Goal: Task Accomplishment & Management: Manage account settings

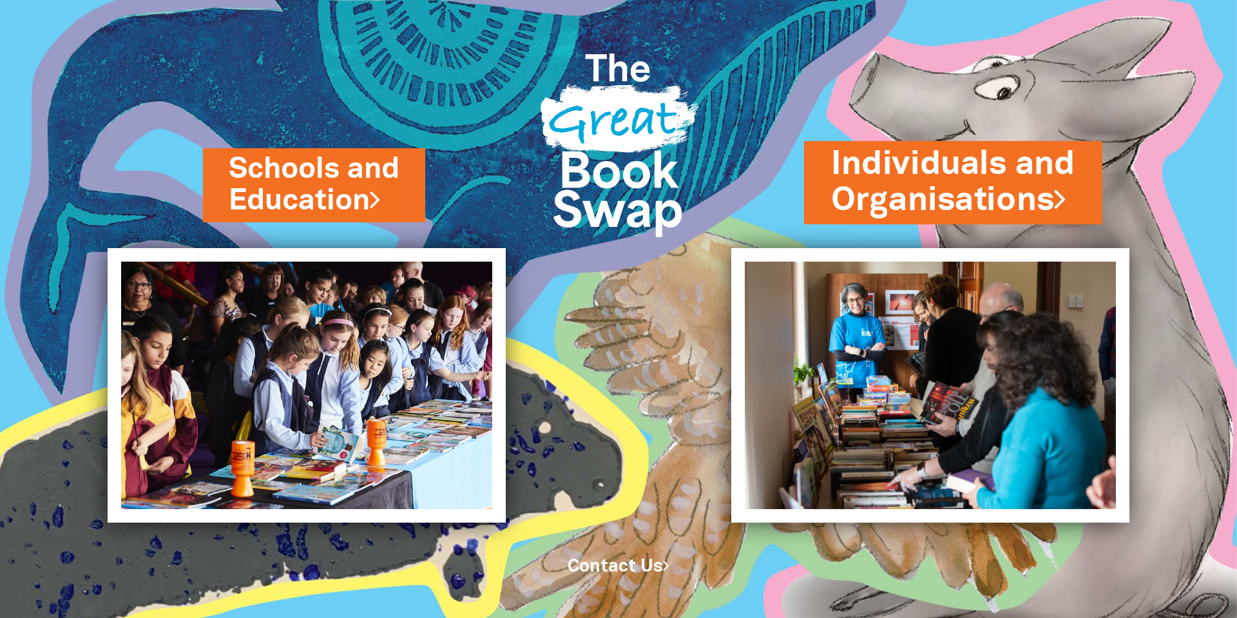
click at [1029, 204] on link "Individuals and Organisations" at bounding box center [953, 182] width 244 height 81
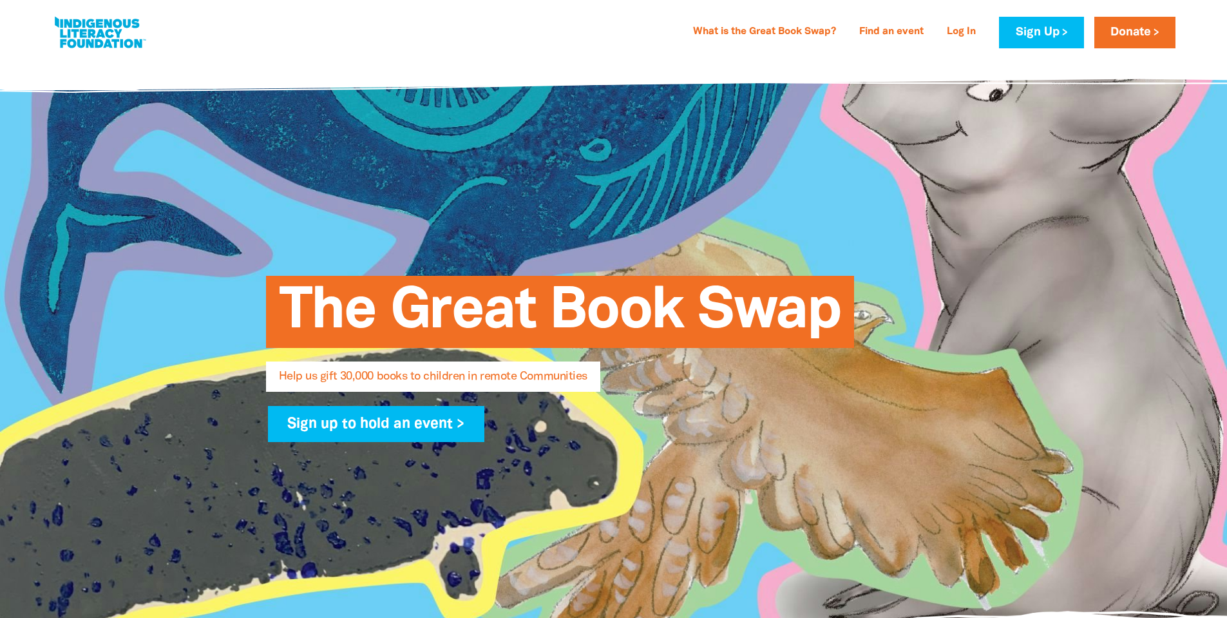
select select "AU"
type input "[PERSON_NAME][EMAIL_ADDRESS][DOMAIN_NAME]"
click at [958, 33] on link "Log In" at bounding box center [961, 32] width 44 height 21
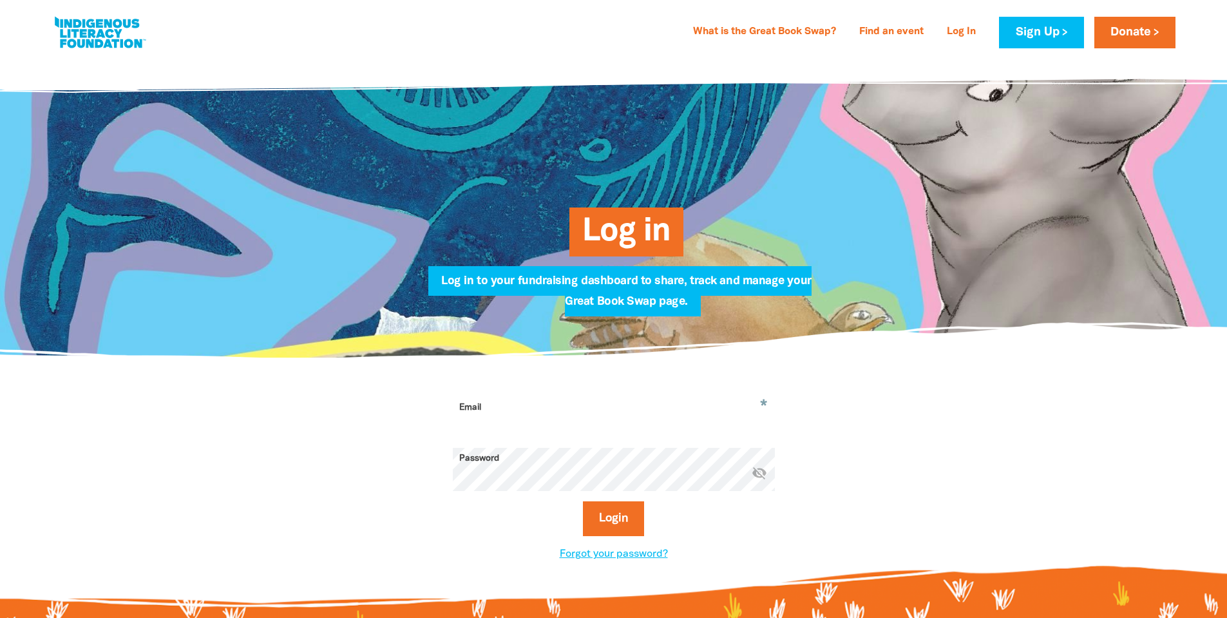
type input "[PERSON_NAME][EMAIL_ADDRESS][DOMAIN_NAME]"
click at [1019, 433] on div at bounding box center [613, 479] width 1227 height 243
click at [616, 513] on button "Login" at bounding box center [613, 518] width 61 height 35
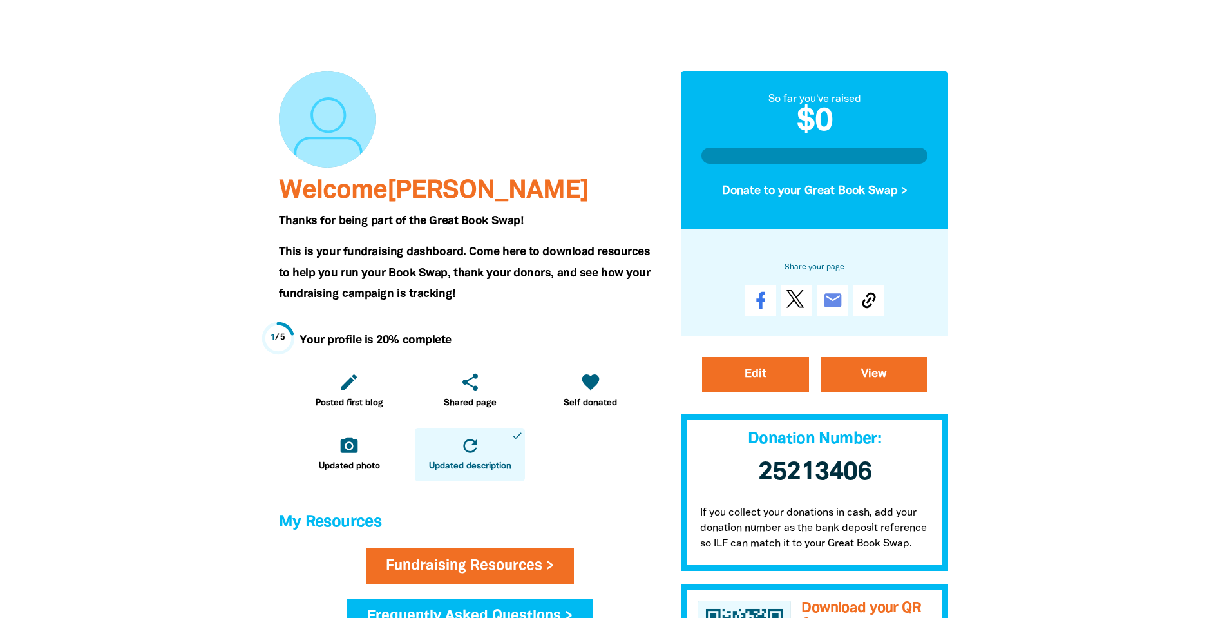
scroll to position [129, 0]
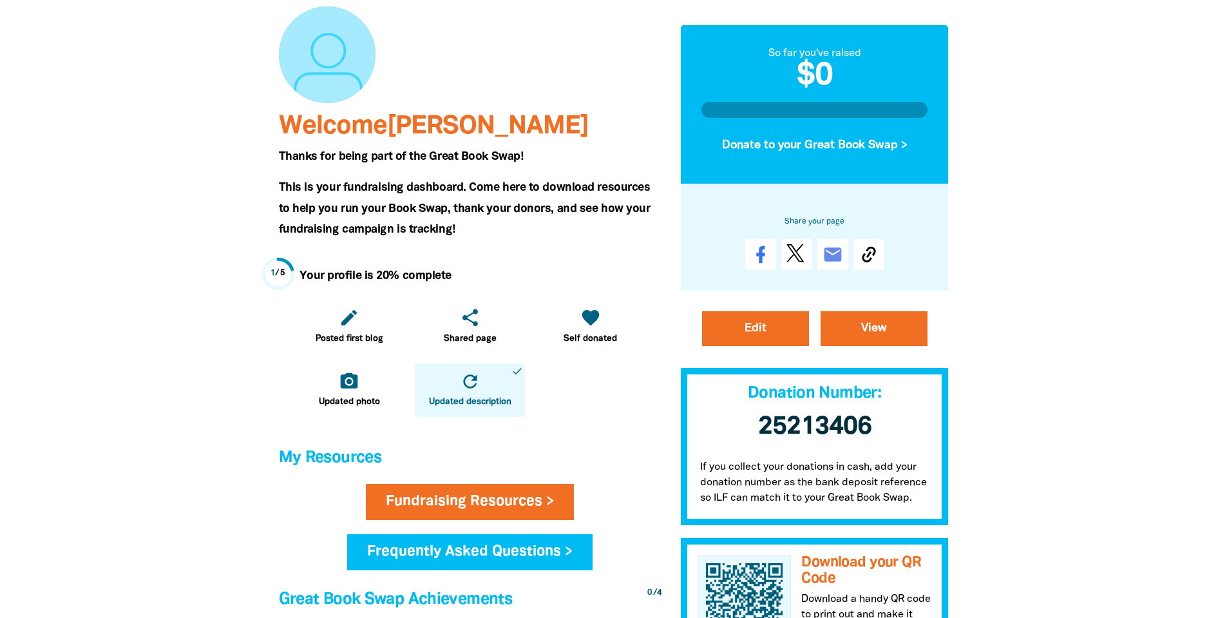
select select "AU"
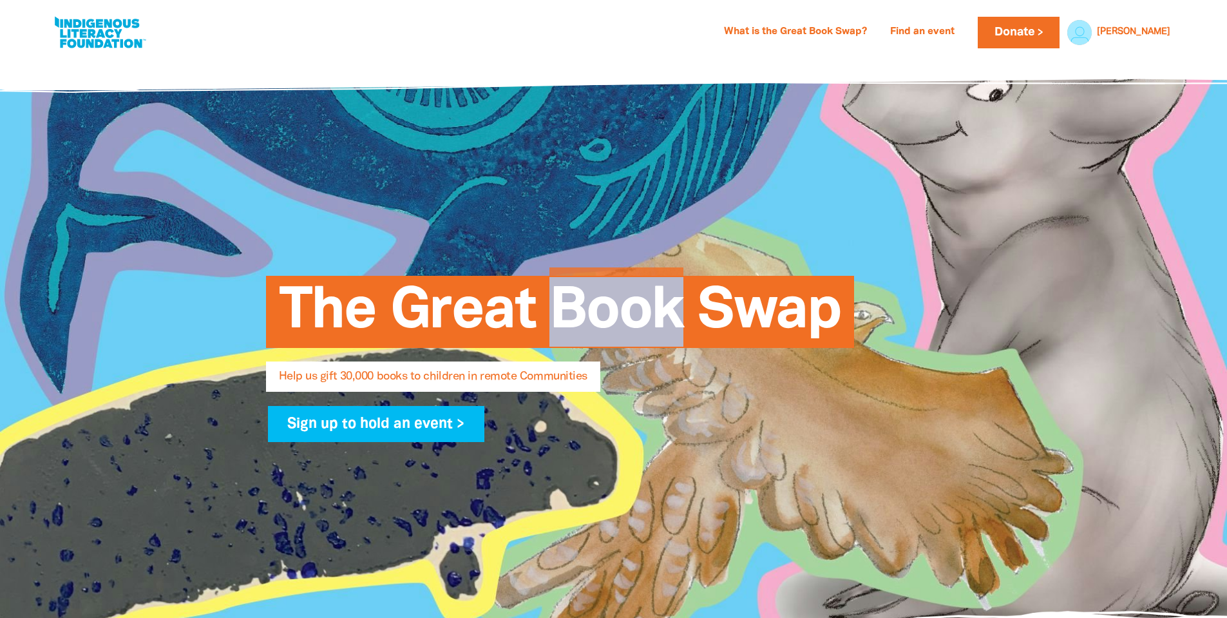
drag, startPoint x: 559, startPoint y: 325, endPoint x: 674, endPoint y: 321, distance: 114.7
click at [674, 321] on span "The Great Book Swap" at bounding box center [560, 316] width 562 height 62
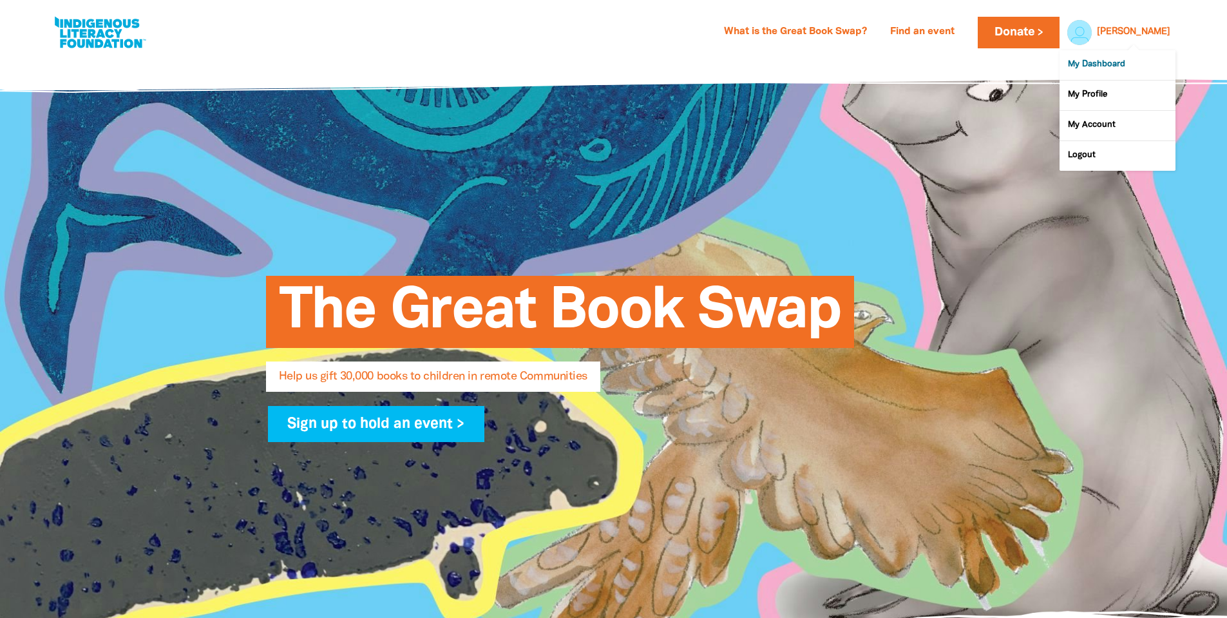
click at [1105, 60] on link "My Dashboard" at bounding box center [1117, 65] width 116 height 30
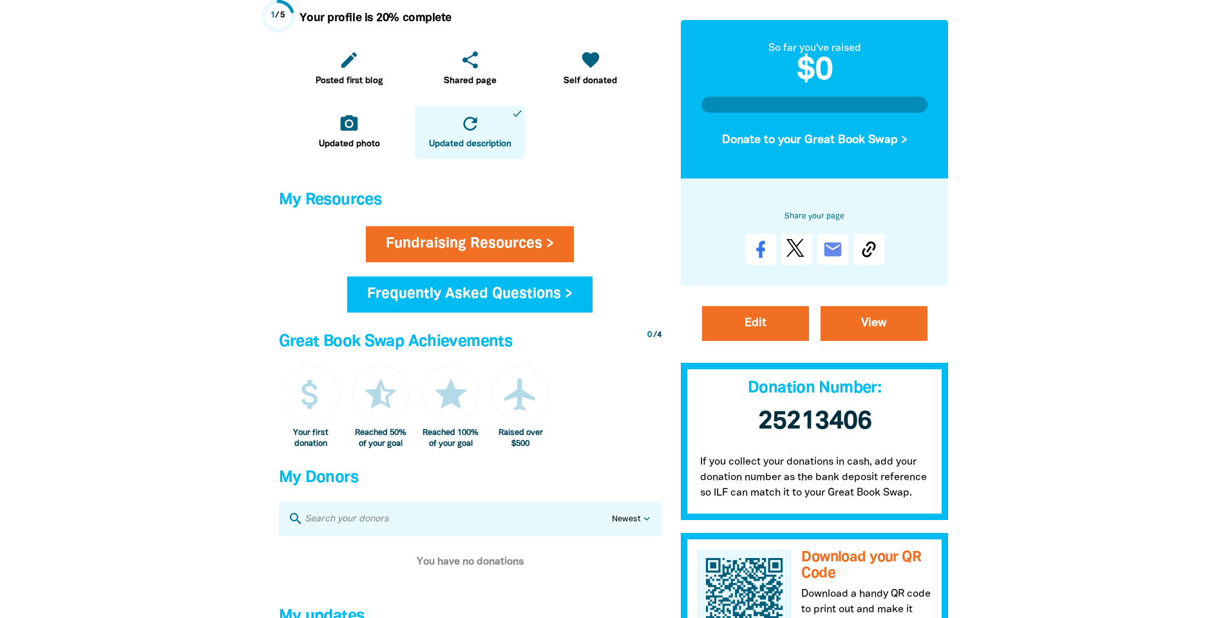
scroll to position [193, 0]
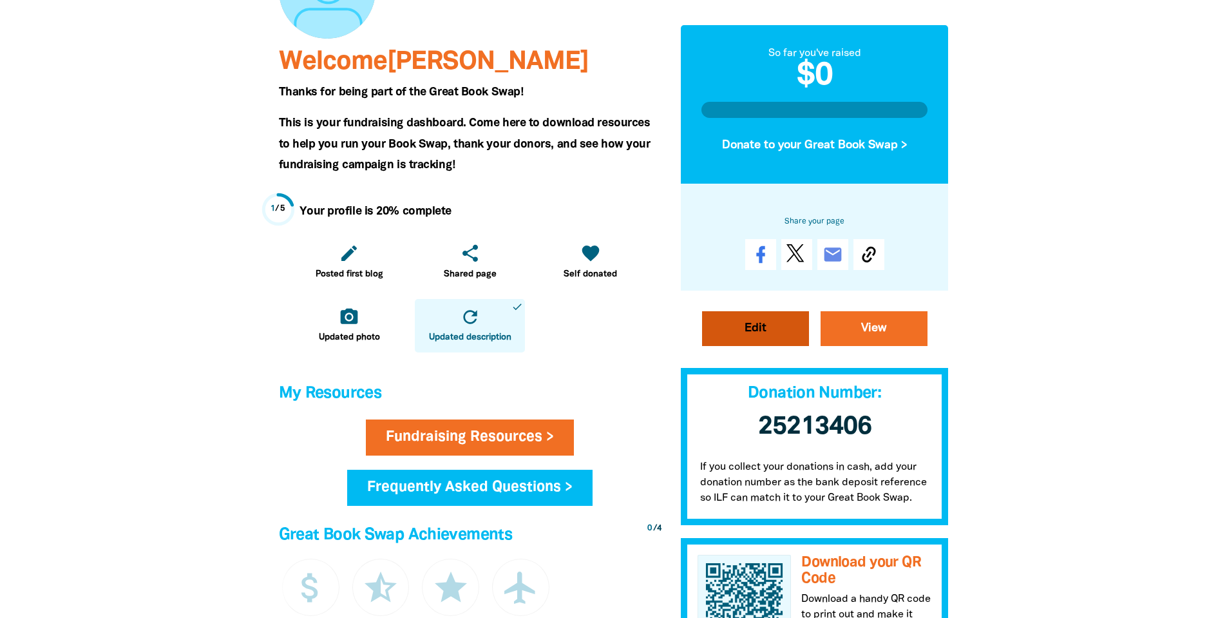
click at [742, 345] on link "Edit" at bounding box center [755, 327] width 107 height 35
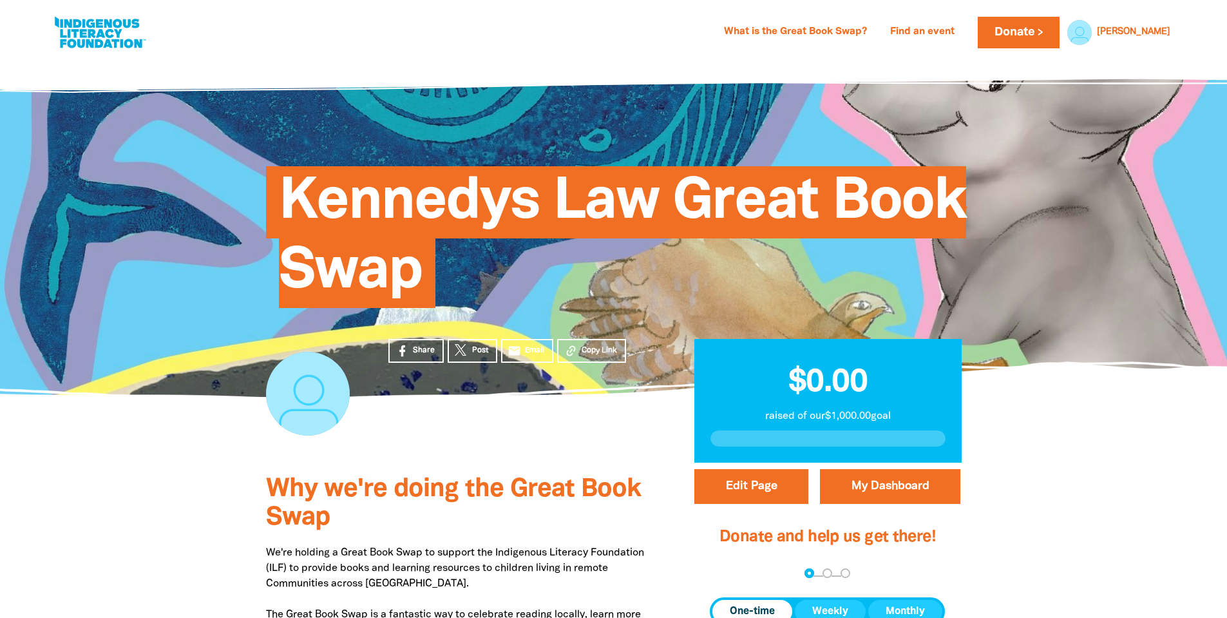
select select "Yes"
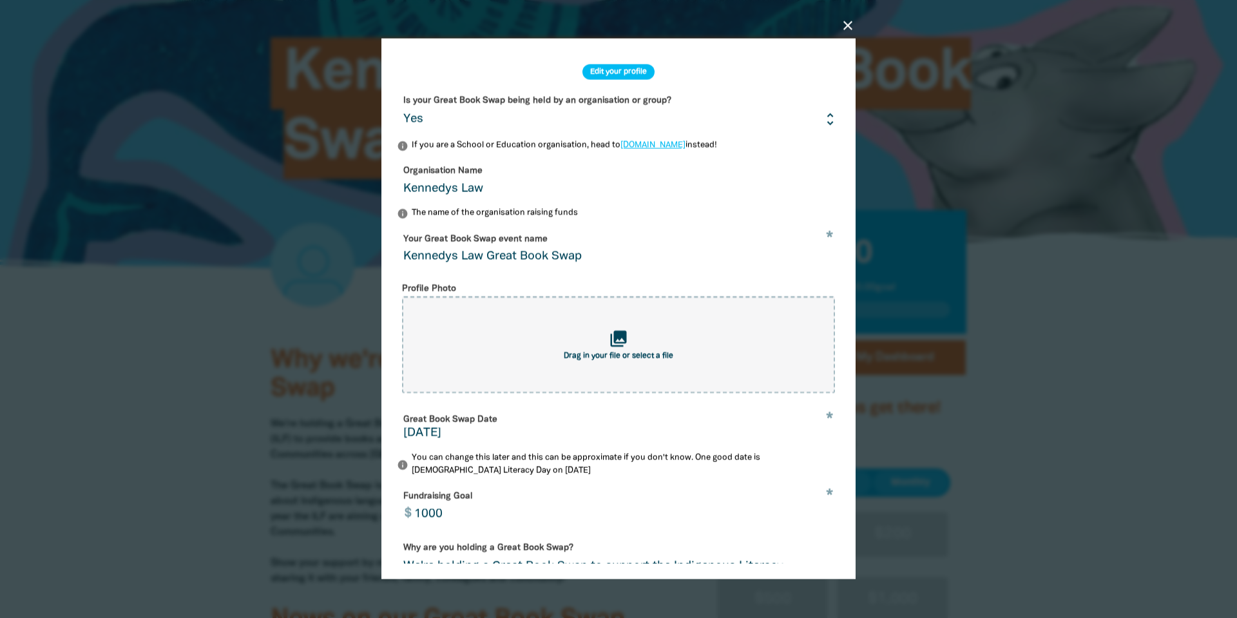
click at [625, 66] on h2 "Edit your profile" at bounding box center [618, 71] width 72 height 15
click at [625, 71] on h2 "Edit your profile" at bounding box center [618, 71] width 72 height 15
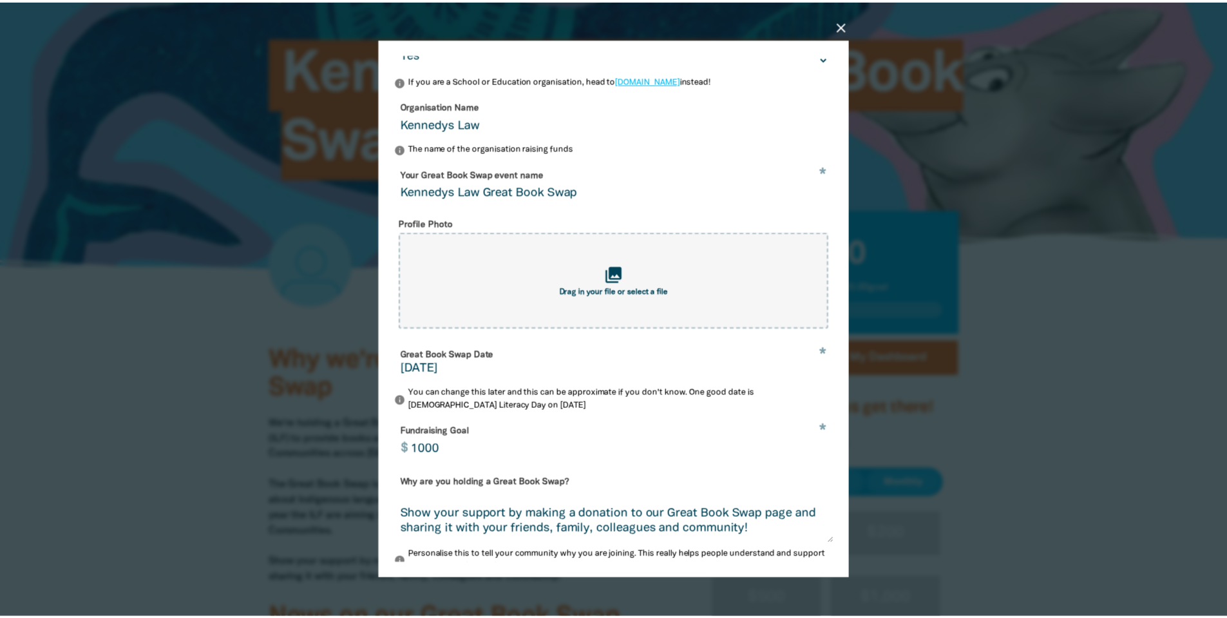
scroll to position [189, 0]
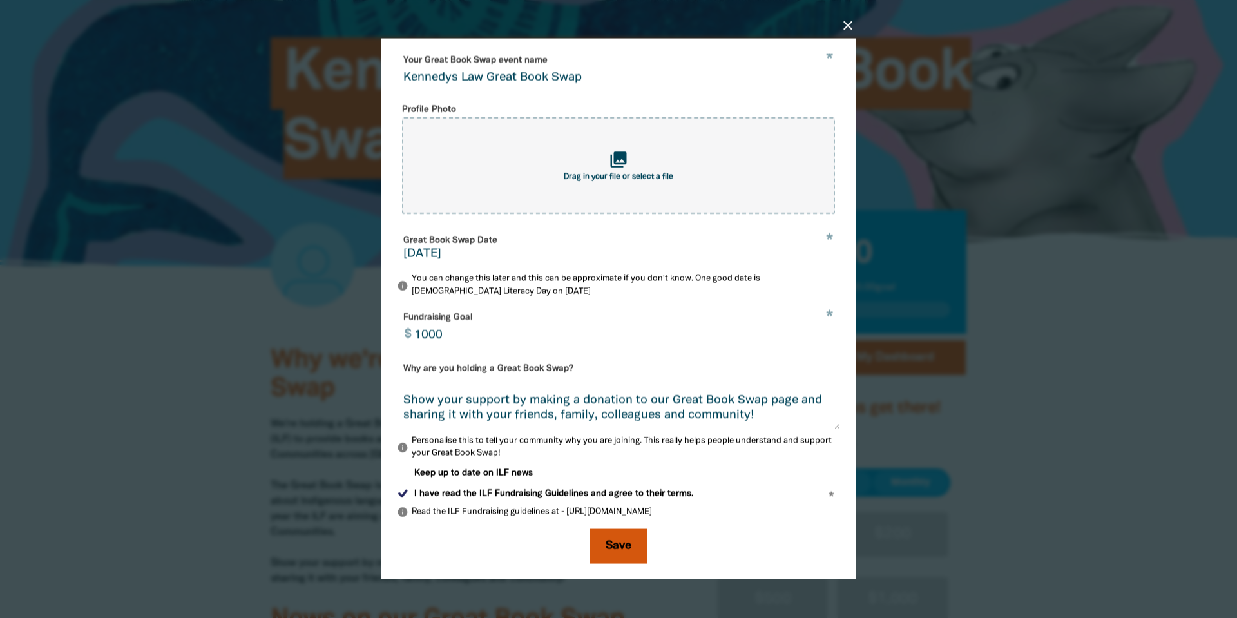
click at [621, 540] on button "Save" at bounding box center [618, 546] width 58 height 35
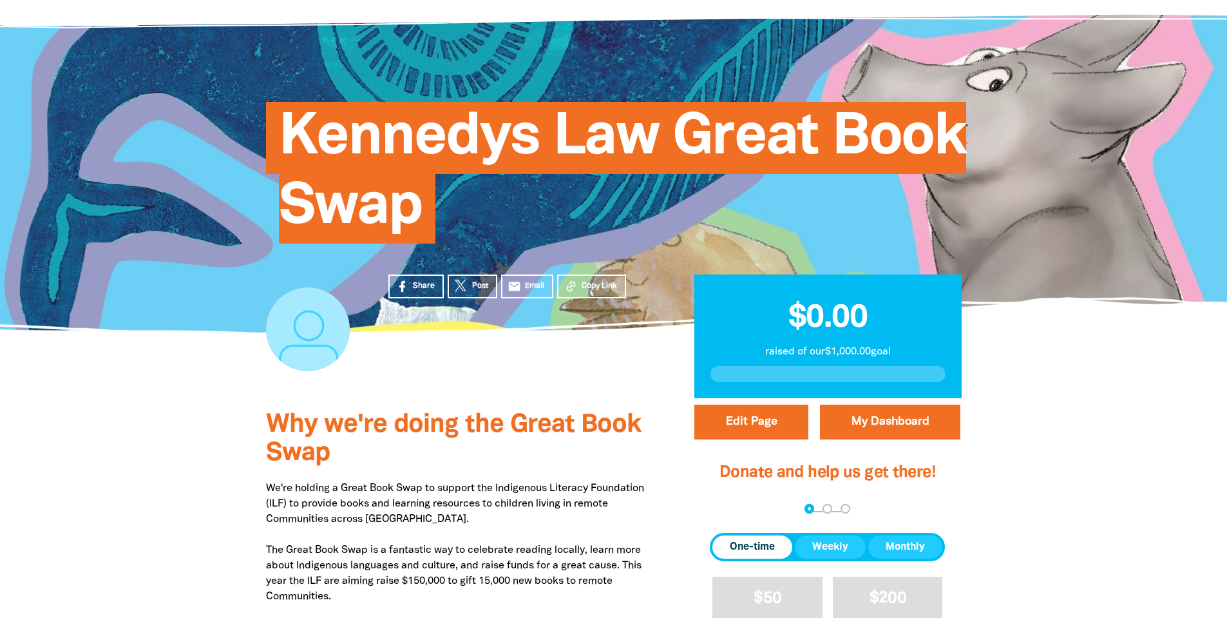
scroll to position [0, 0]
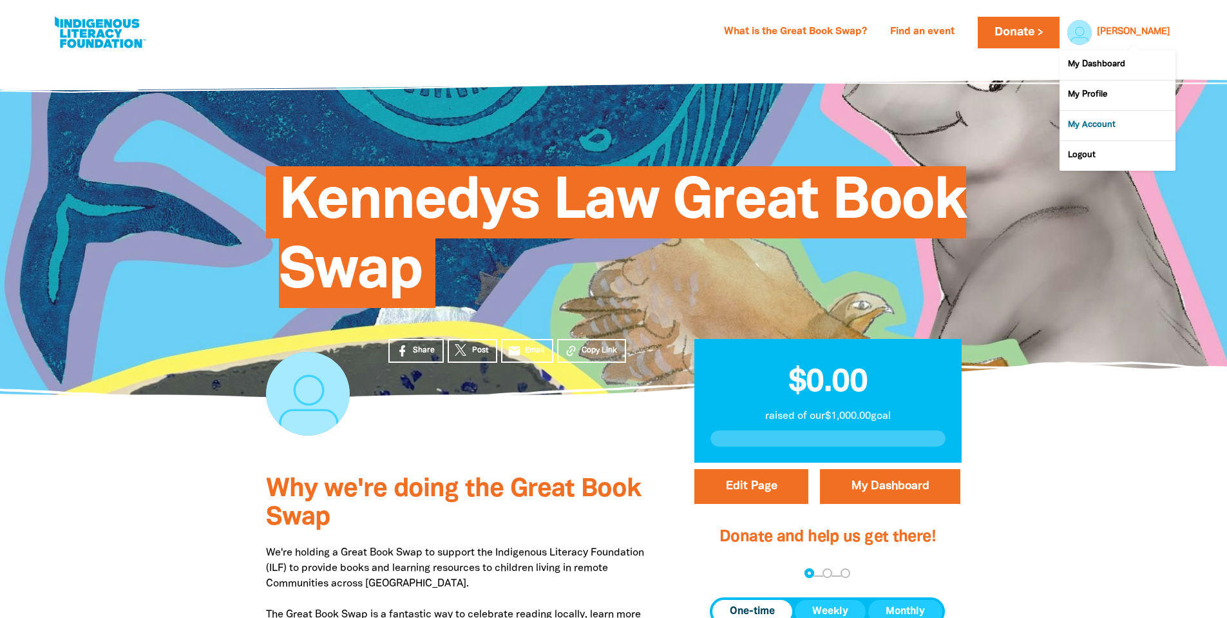
click at [1110, 124] on link "My Account" at bounding box center [1117, 126] width 116 height 30
select select "AU"
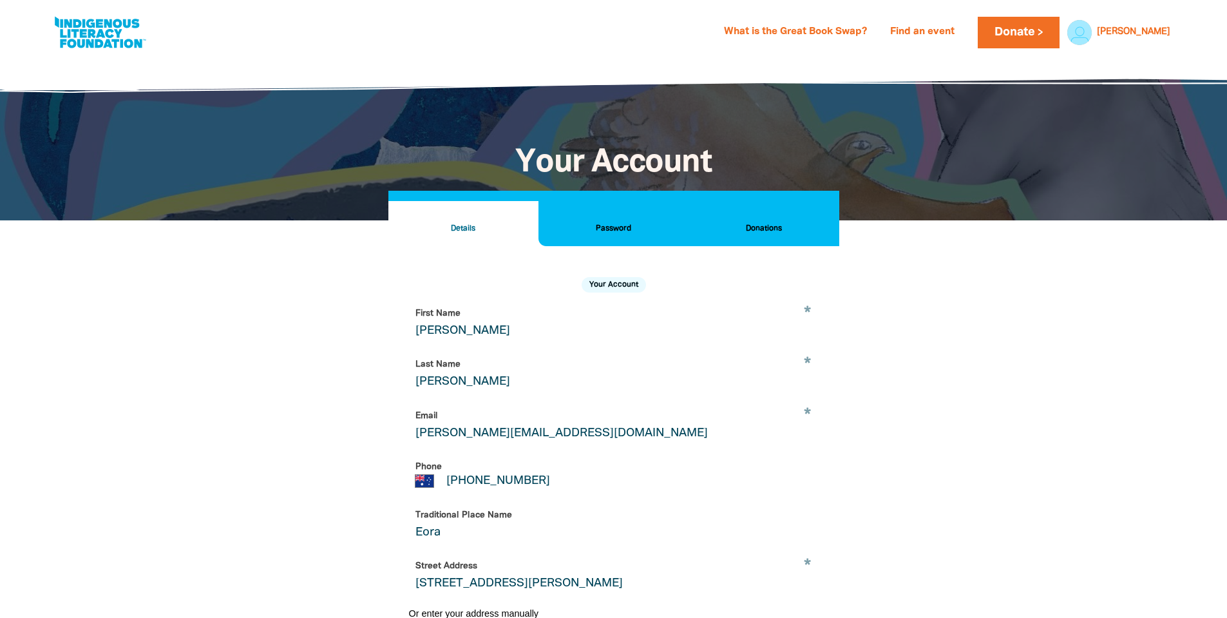
click at [791, 231] on h2 "Donations" at bounding box center [763, 229] width 129 height 14
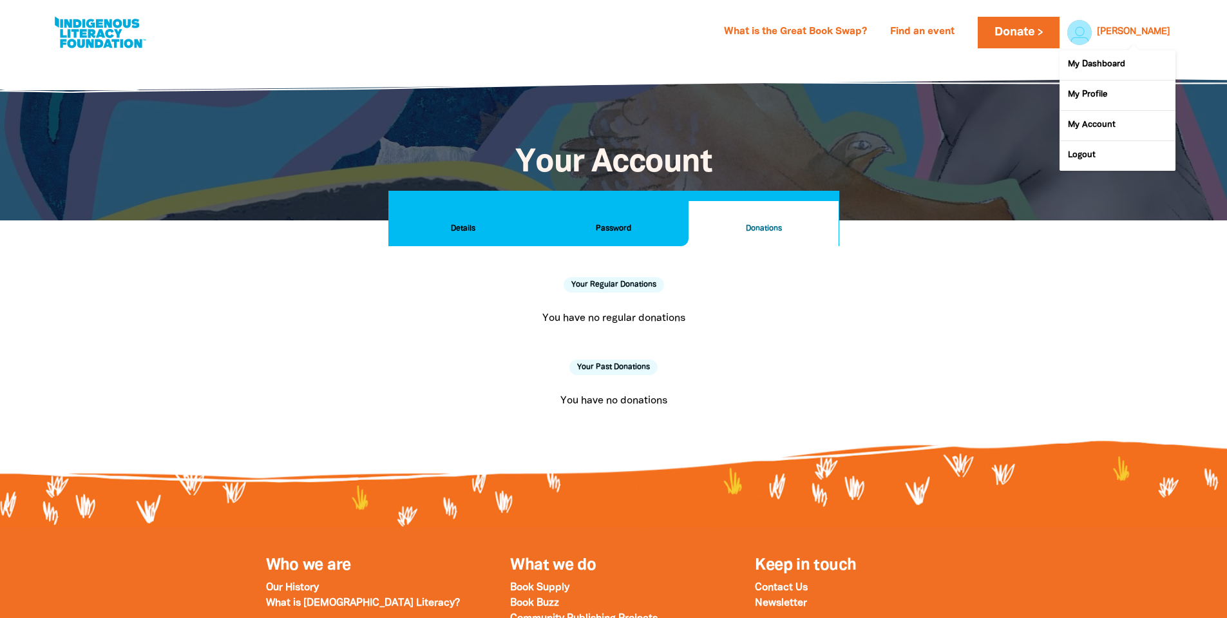
click at [1170, 28] on link "[PERSON_NAME]" at bounding box center [1133, 32] width 73 height 9
click at [1121, 61] on link "My Dashboard" at bounding box center [1117, 65] width 116 height 30
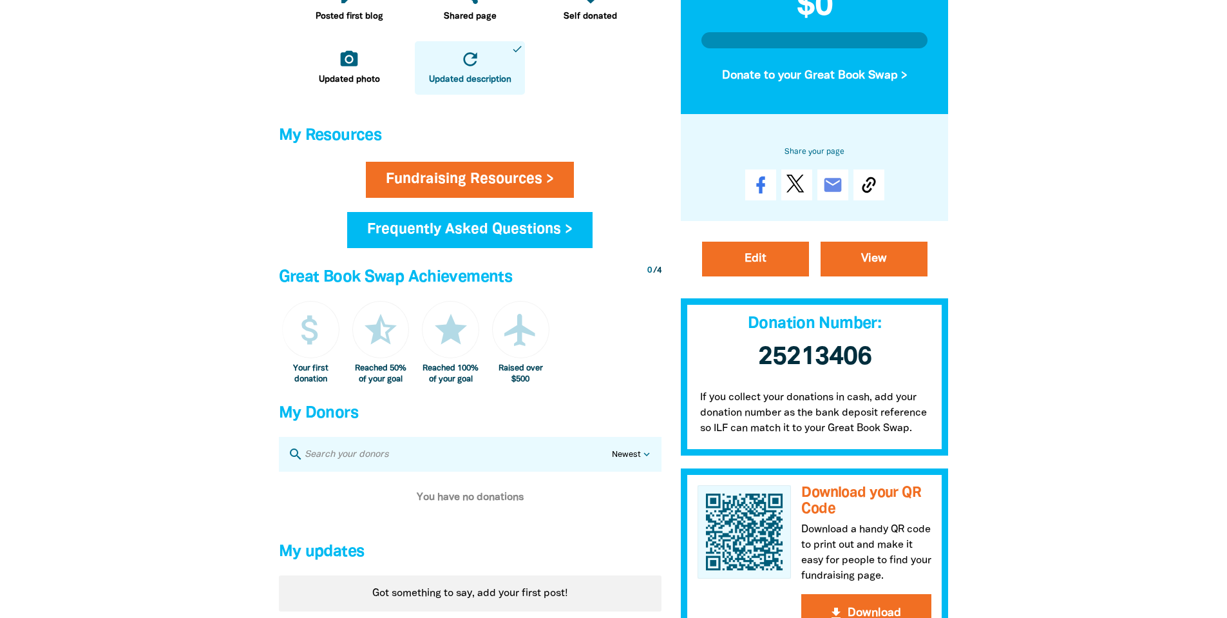
scroll to position [708, 0]
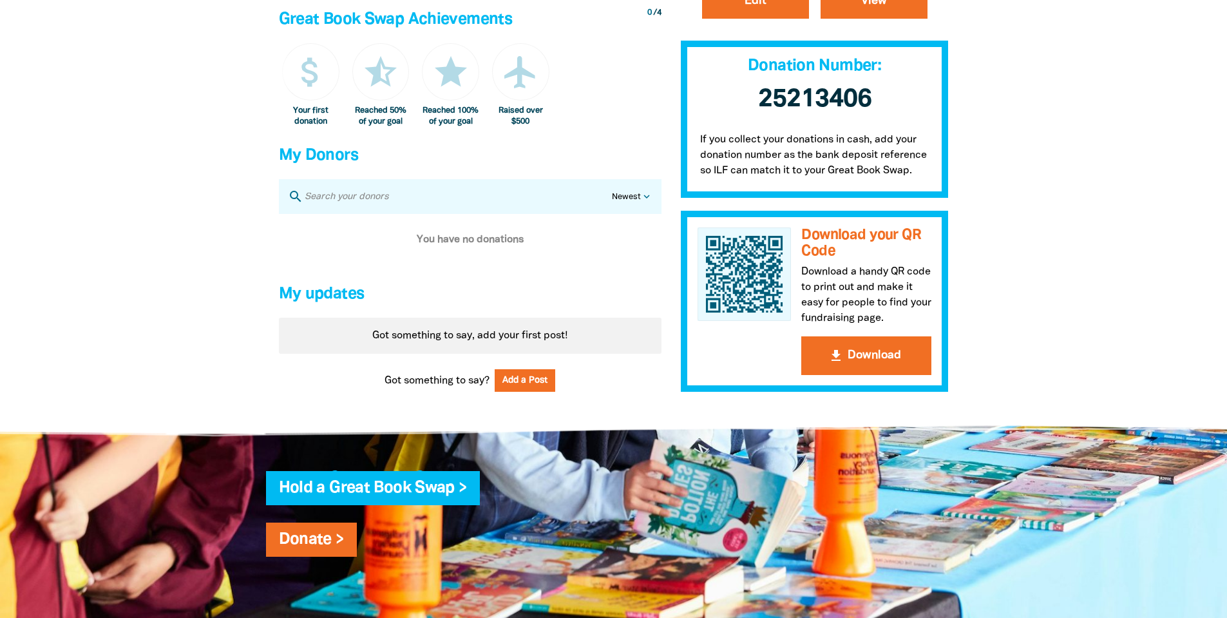
click at [858, 493] on h4 "Hold a Great Book Swap >" at bounding box center [627, 488] width 696 height 26
click at [851, 366] on button "get_app Download" at bounding box center [866, 355] width 130 height 39
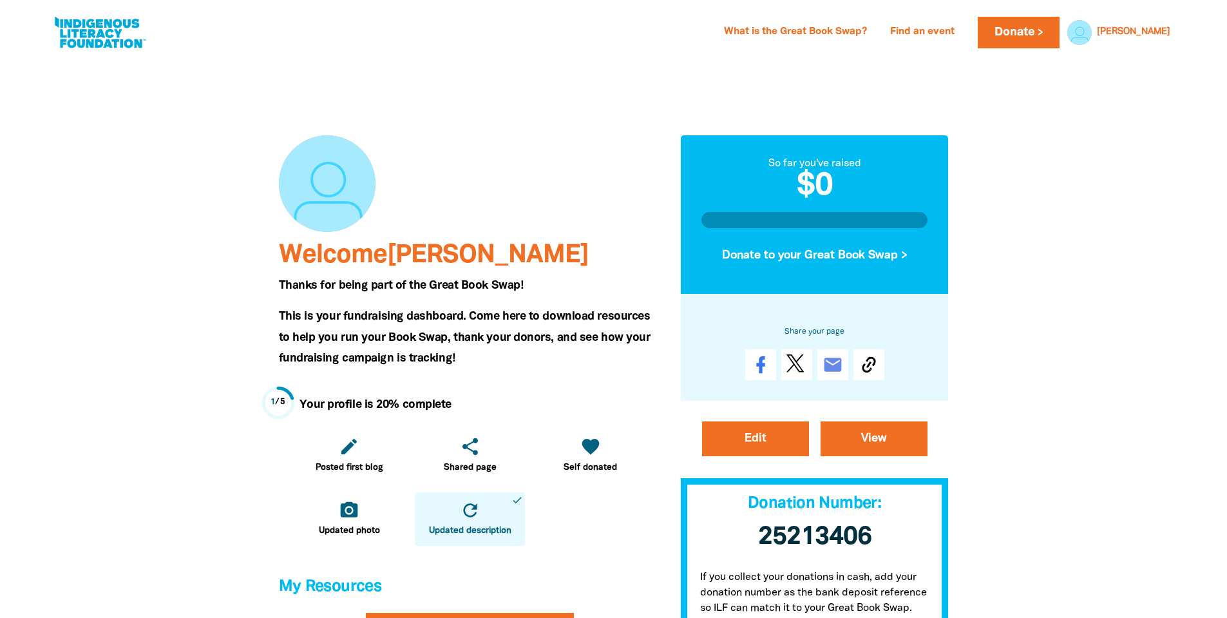
scroll to position [64, 0]
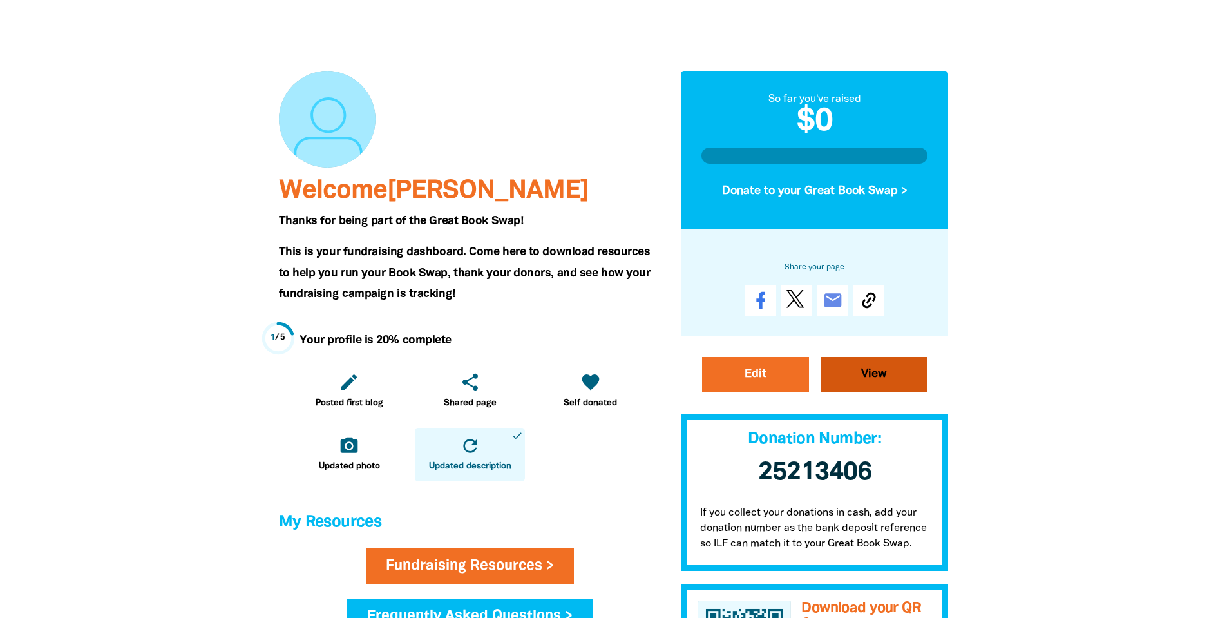
click at [913, 378] on link "View" at bounding box center [873, 374] width 107 height 35
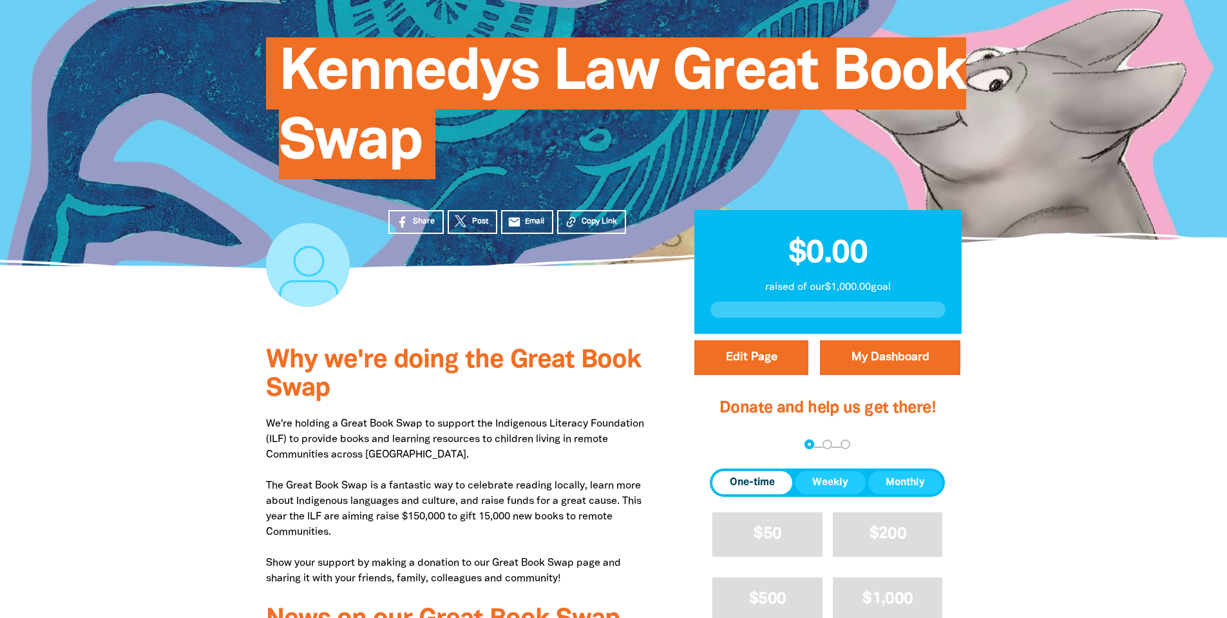
scroll to position [386, 0]
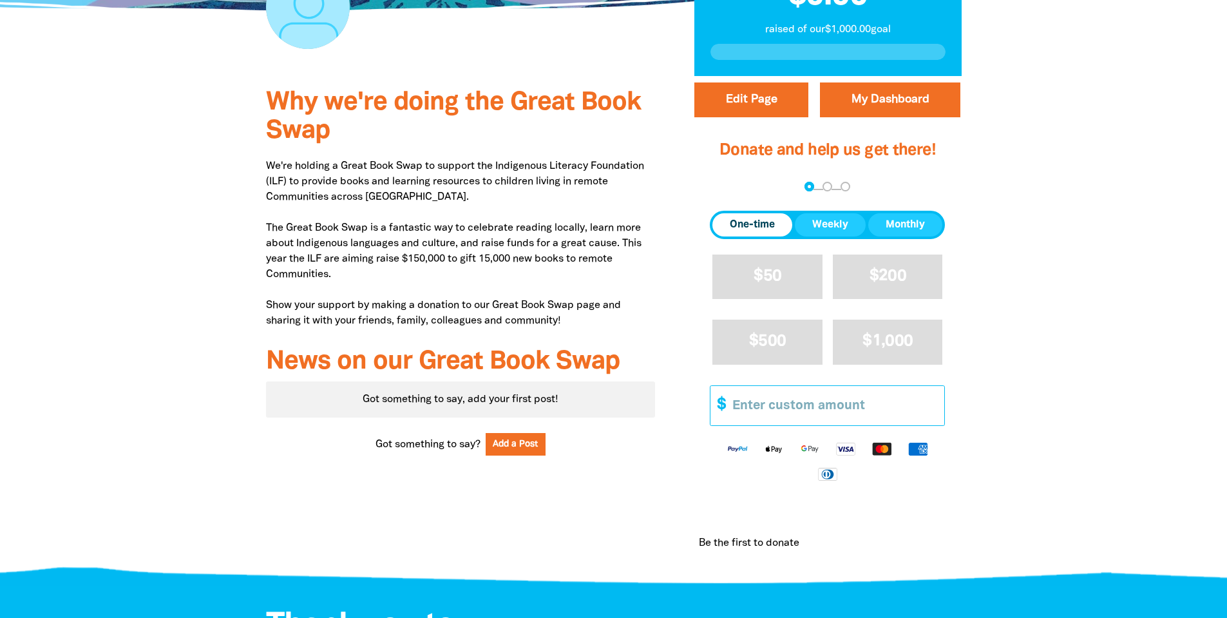
click at [779, 401] on input "Other Amount" at bounding box center [833, 405] width 221 height 39
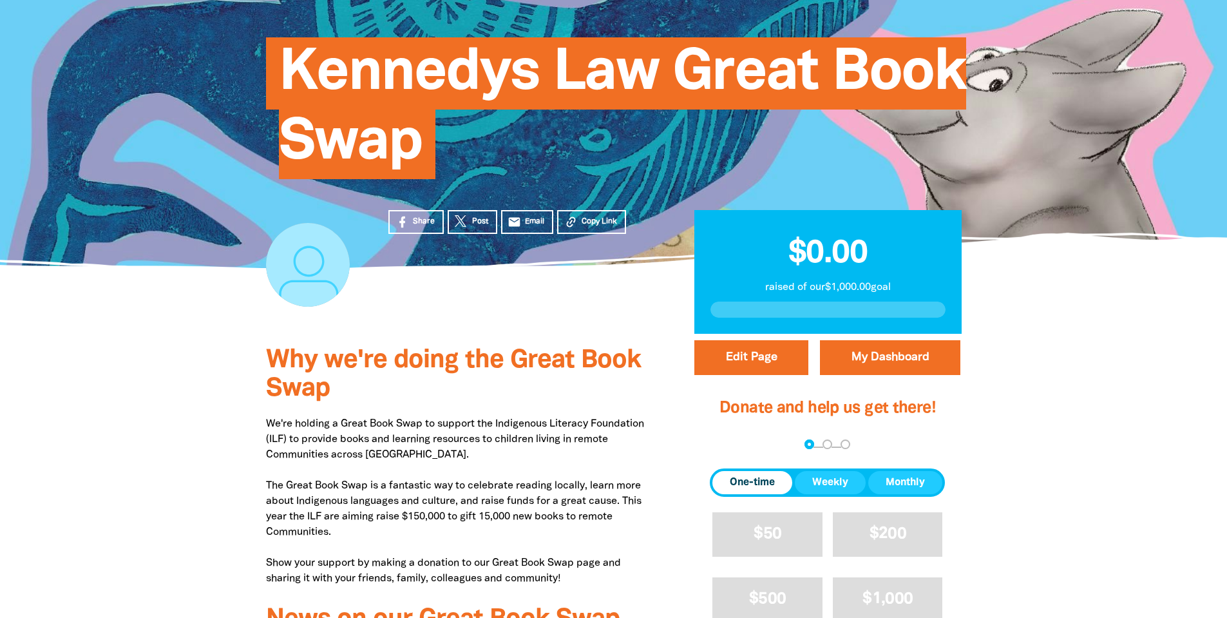
click at [1029, 185] on div at bounding box center [613, 98] width 1227 height 339
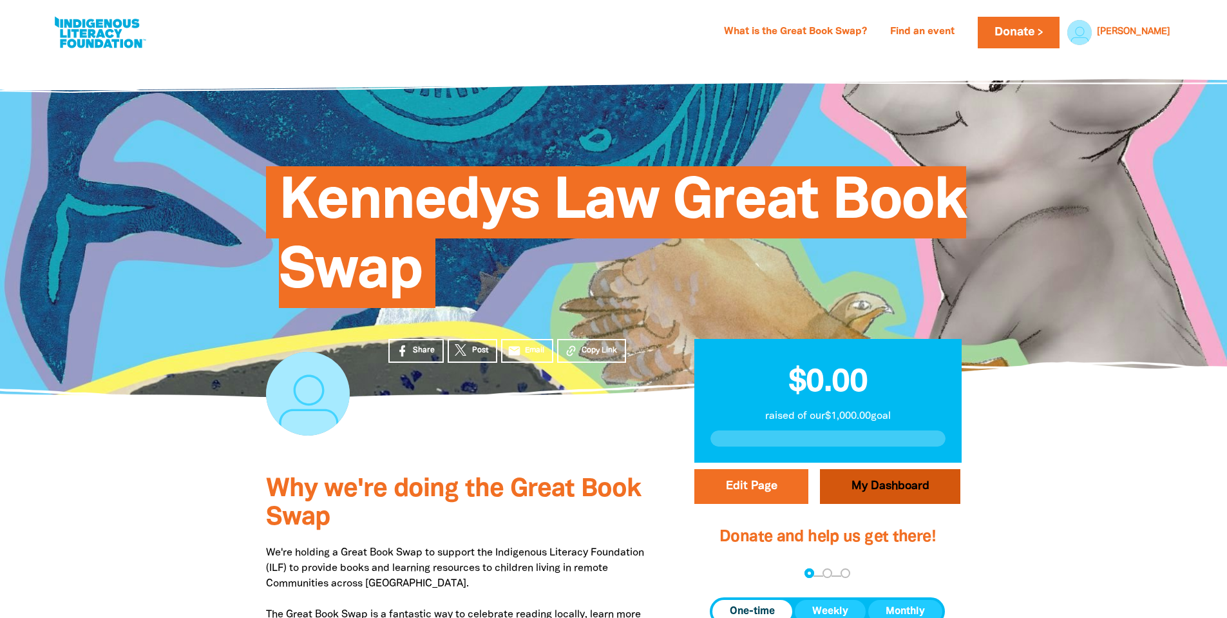
click at [882, 500] on link "My Dashboard" at bounding box center [890, 486] width 140 height 35
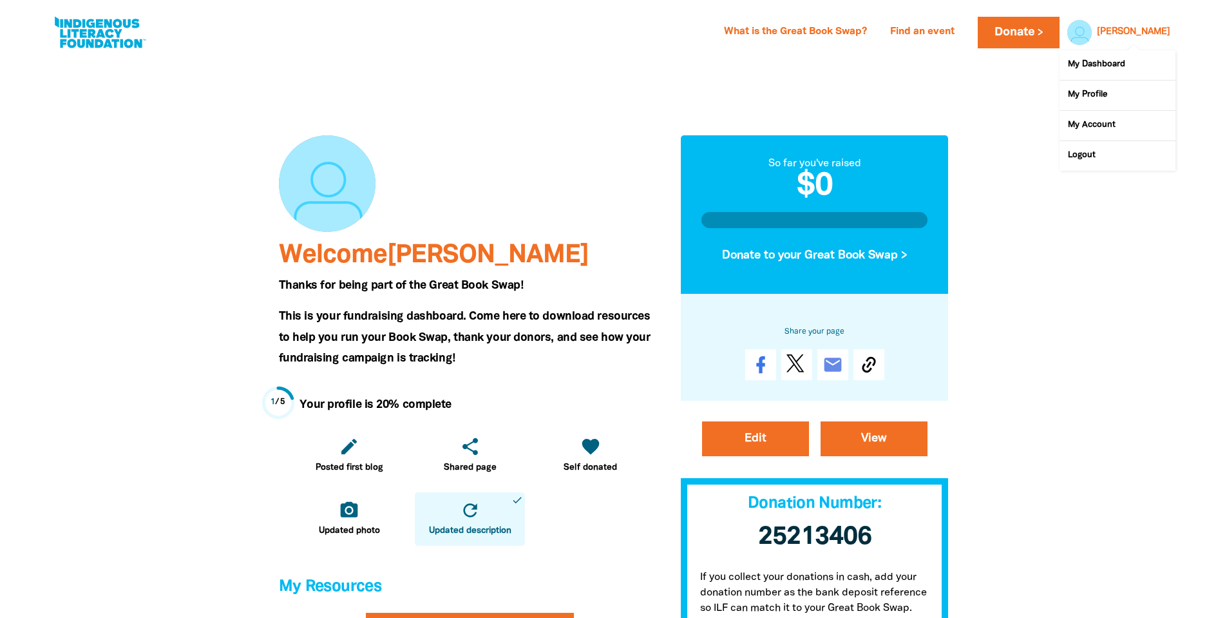
click at [1158, 33] on link "[PERSON_NAME]" at bounding box center [1133, 32] width 73 height 9
click at [1085, 132] on link "My Account" at bounding box center [1117, 126] width 116 height 30
select select "AU"
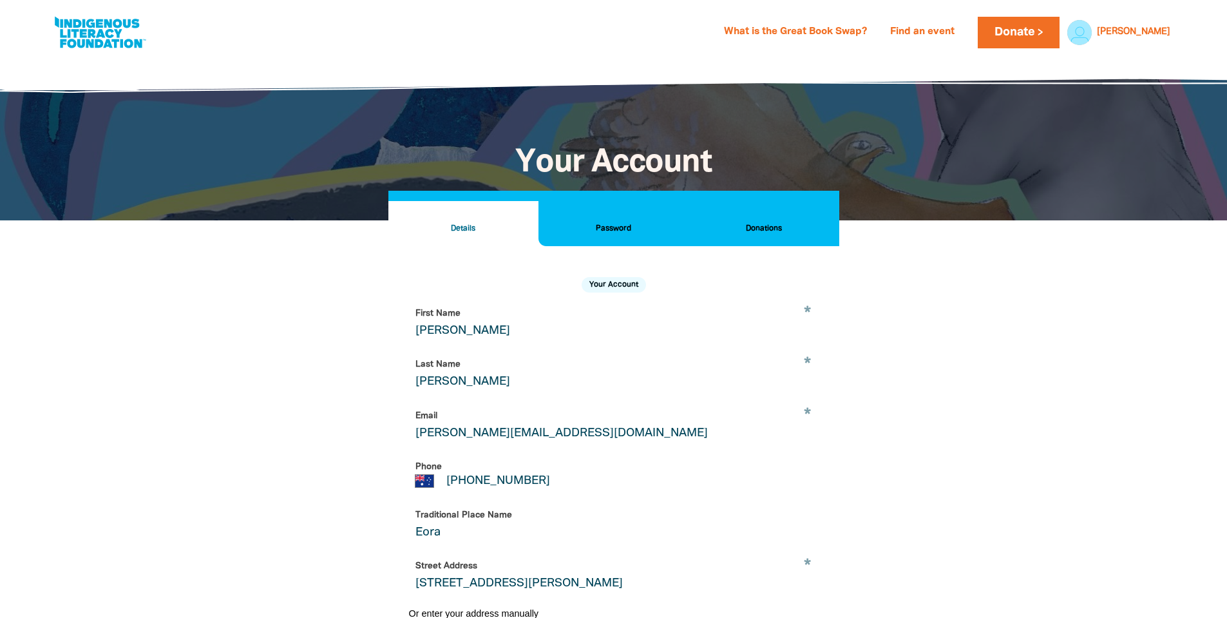
click at [755, 230] on h2 "Donations" at bounding box center [763, 229] width 129 height 14
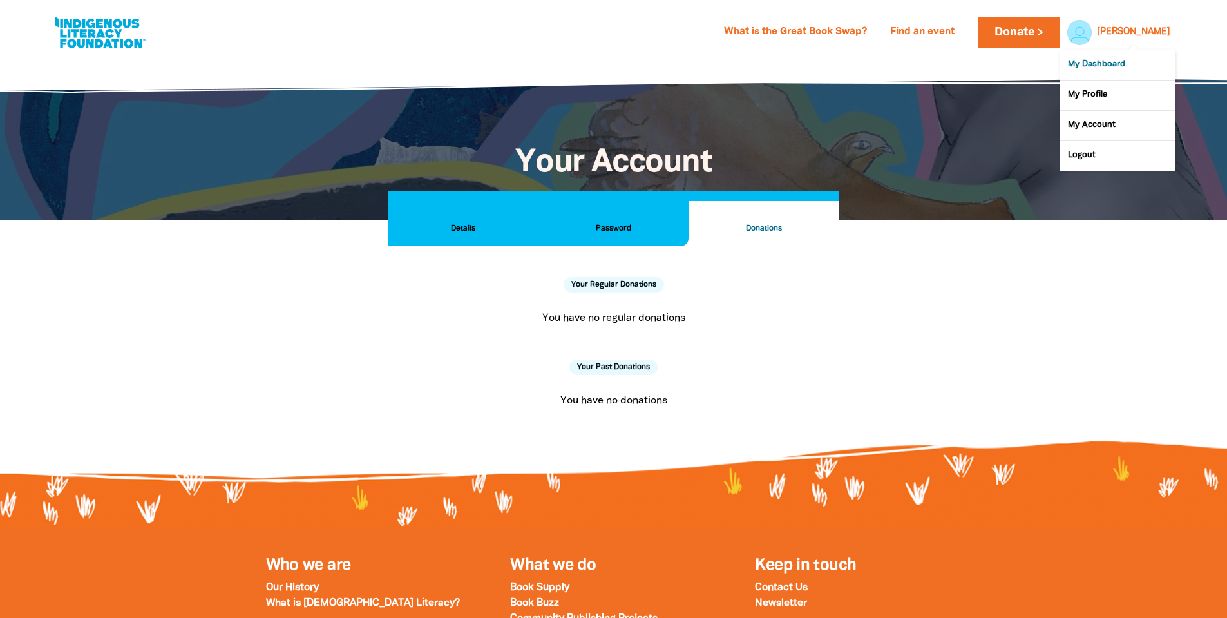
click at [1129, 66] on link "My Dashboard" at bounding box center [1117, 65] width 116 height 30
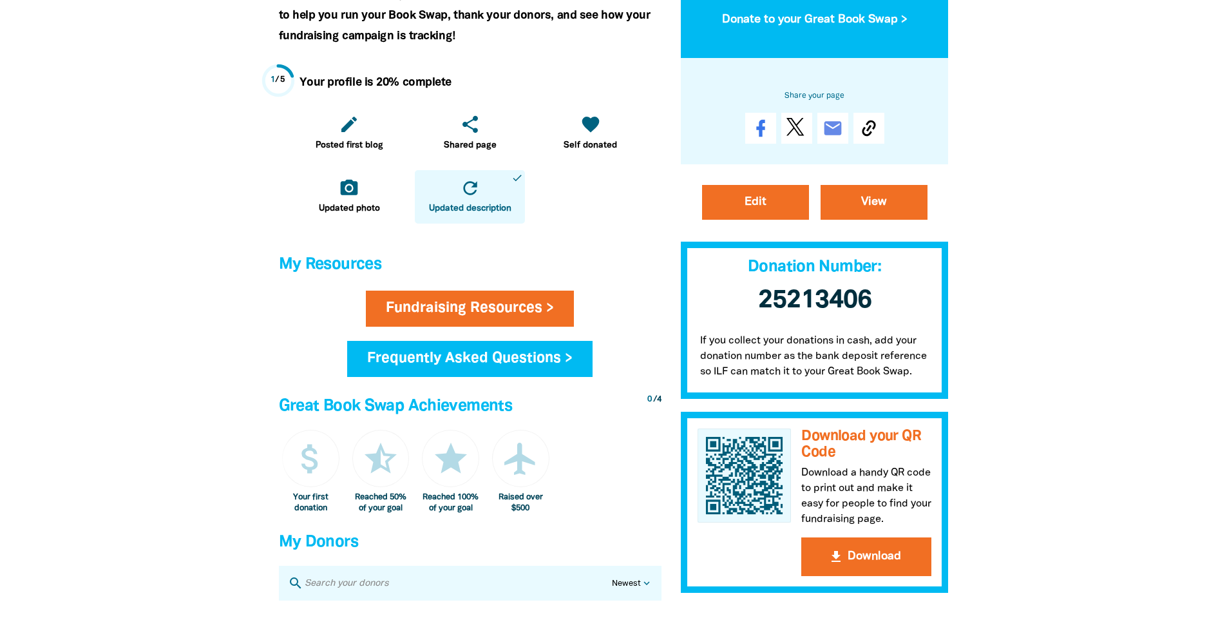
scroll to position [386, 0]
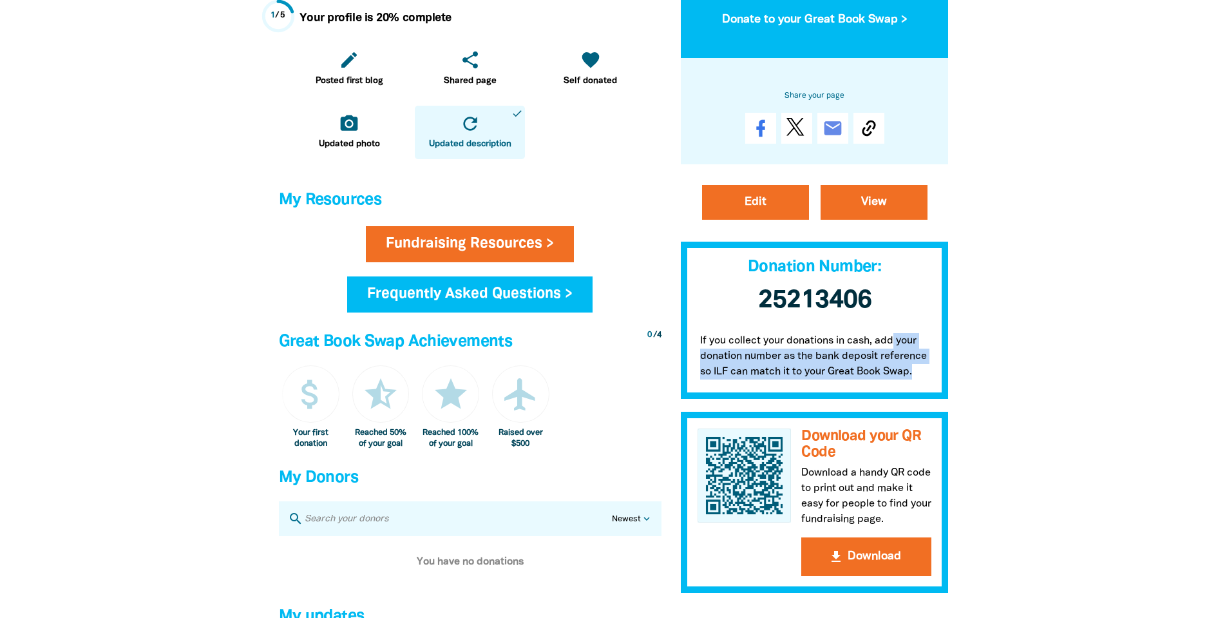
drag, startPoint x: 893, startPoint y: 341, endPoint x: 914, endPoint y: 380, distance: 44.4
click at [914, 380] on p "If you collect your donations in cash, add your donation number as the bank dep…" at bounding box center [815, 359] width 268 height 79
click at [1123, 455] on div at bounding box center [613, 206] width 1227 height 1068
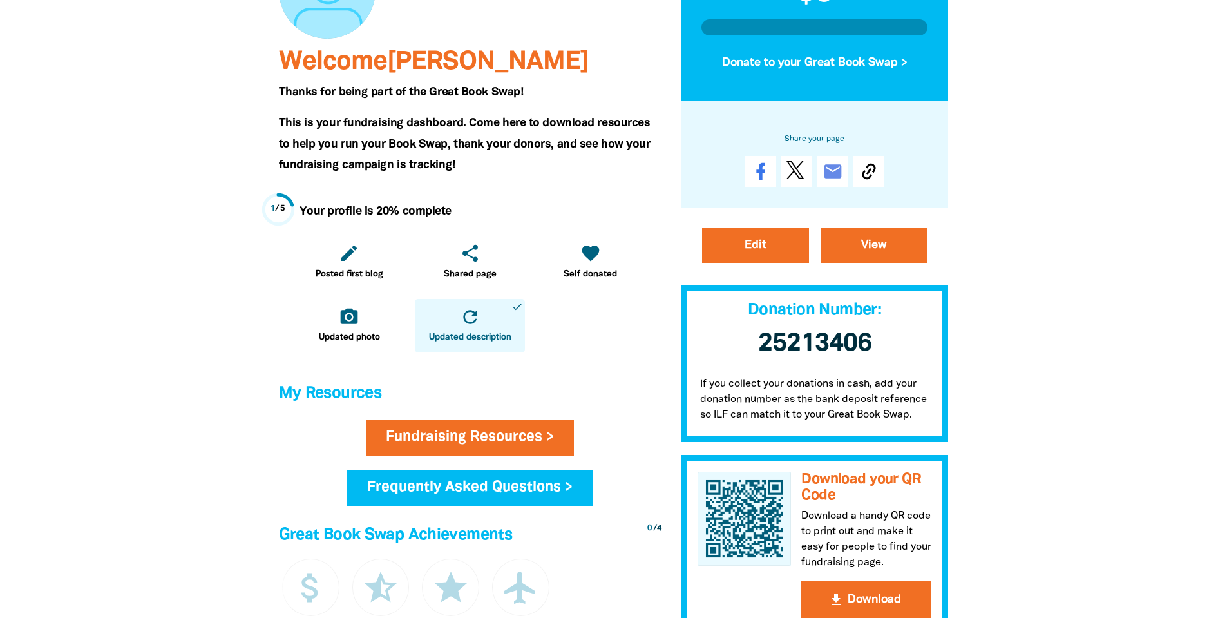
scroll to position [258, 0]
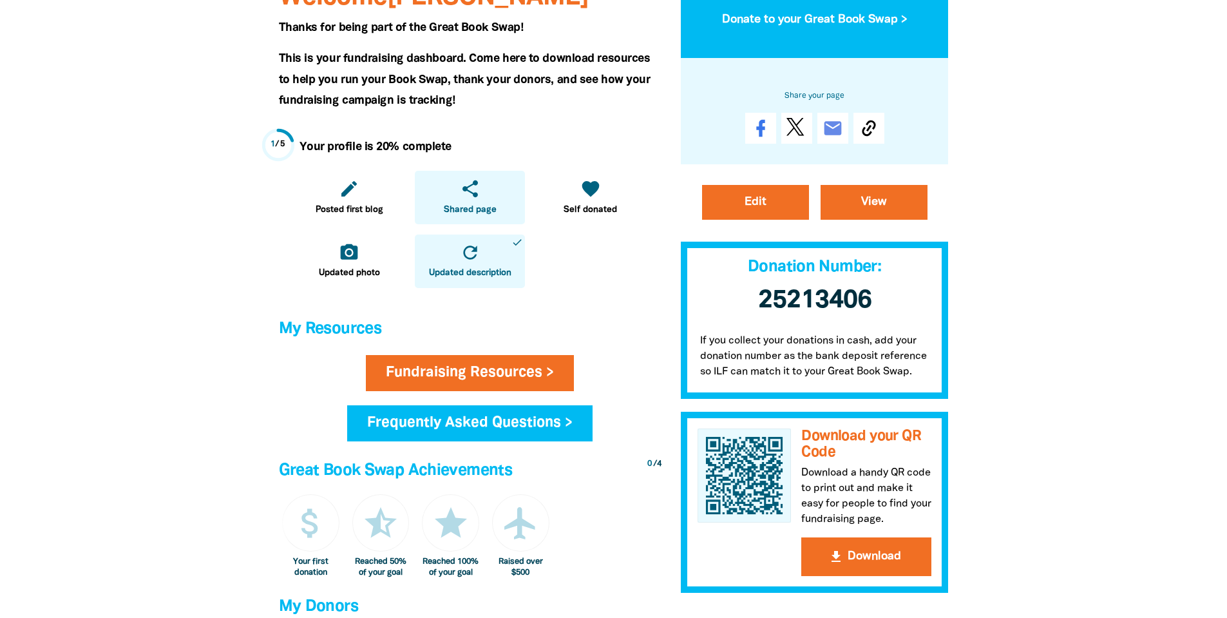
click at [495, 184] on link "share Shared page" at bounding box center [470, 197] width 110 height 53
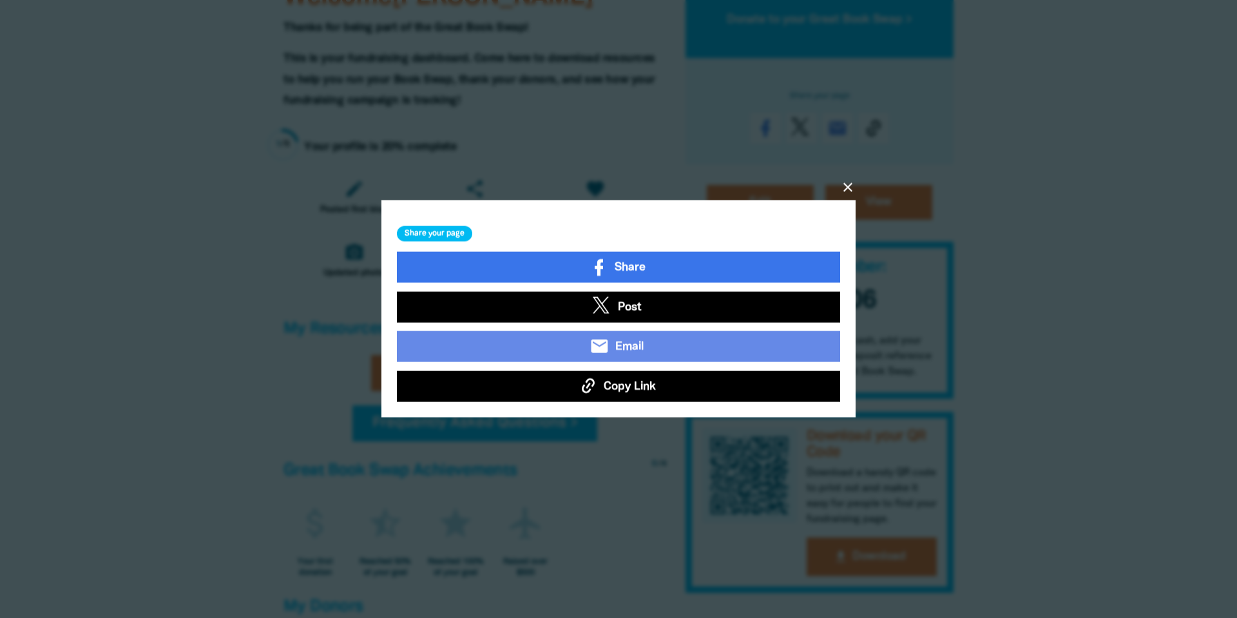
click at [778, 401] on button "Copy Link" at bounding box center [618, 386] width 443 height 31
click at [663, 391] on button "Copy Link" at bounding box center [618, 386] width 443 height 31
click at [845, 191] on icon "close" at bounding box center [847, 187] width 15 height 15
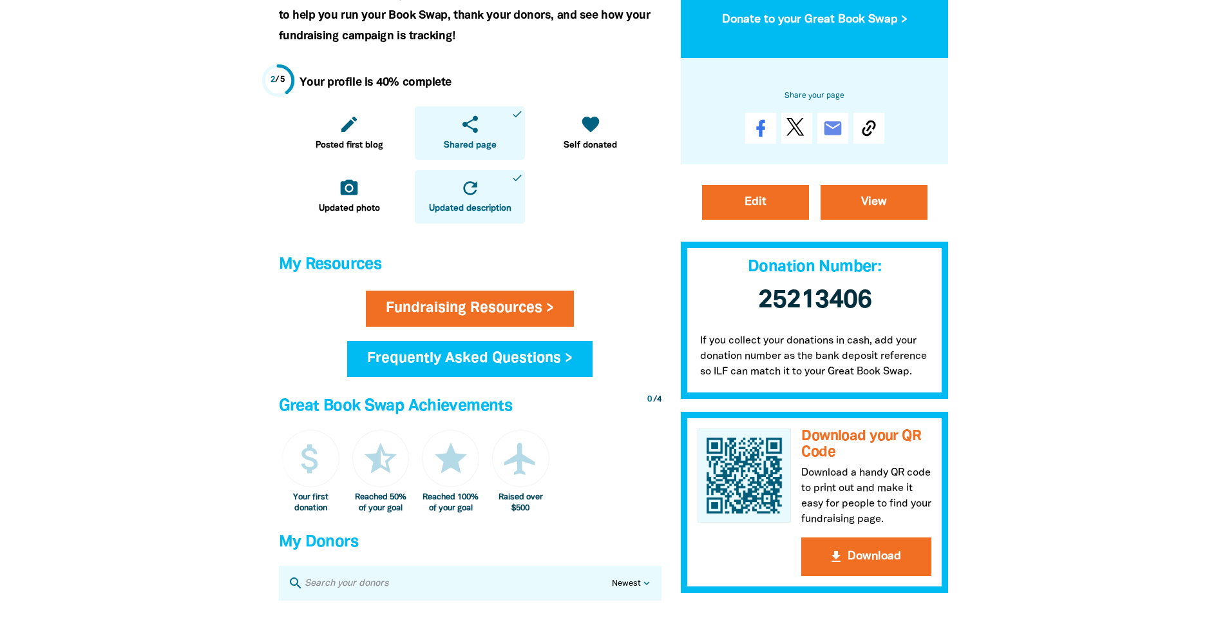
scroll to position [129, 0]
